Goal: Navigation & Orientation: Find specific page/section

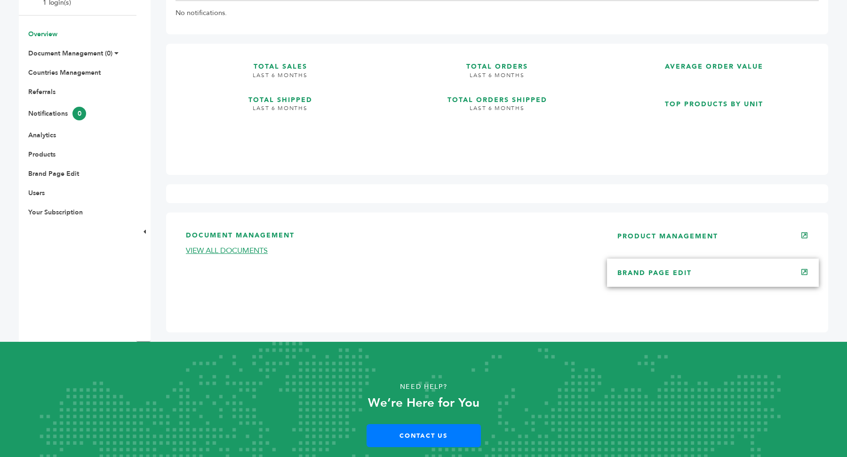
scroll to position [165, 0]
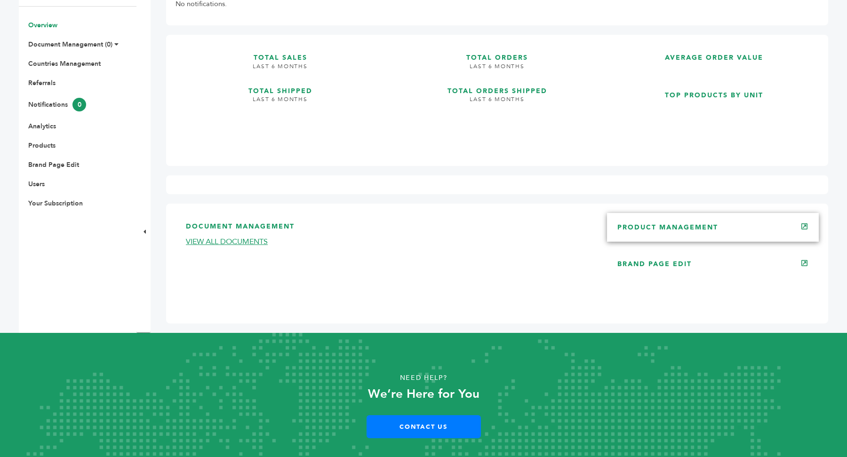
click at [698, 237] on div "PRODUCT MANAGEMENT" at bounding box center [713, 227] width 212 height 28
click at [680, 229] on link "PRODUCT MANAGEMENT" at bounding box center [667, 227] width 101 height 9
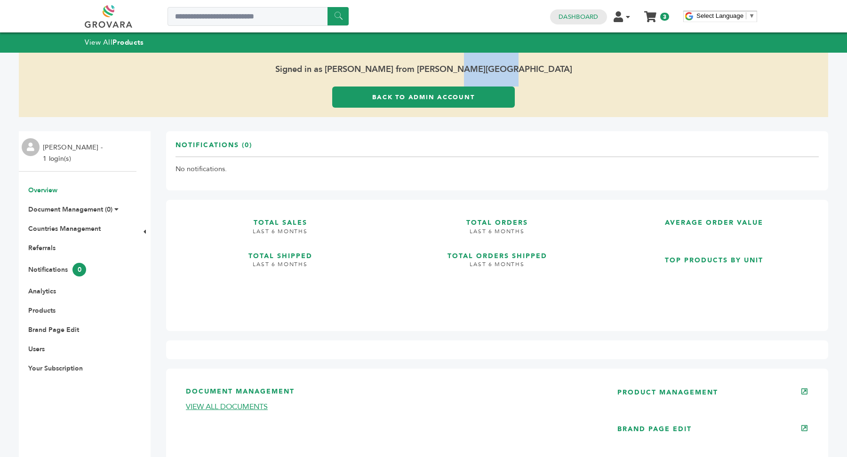
drag, startPoint x: 476, startPoint y: 69, endPoint x: 547, endPoint y: 69, distance: 71.5
click at [547, 69] on span "Signed in as [PERSON_NAME] from [PERSON_NAME][GEOGRAPHIC_DATA]" at bounding box center [423, 70] width 809 height 34
click at [413, 100] on link "Back to Admin Account" at bounding box center [423, 97] width 183 height 21
